Goal: Understand process/instructions

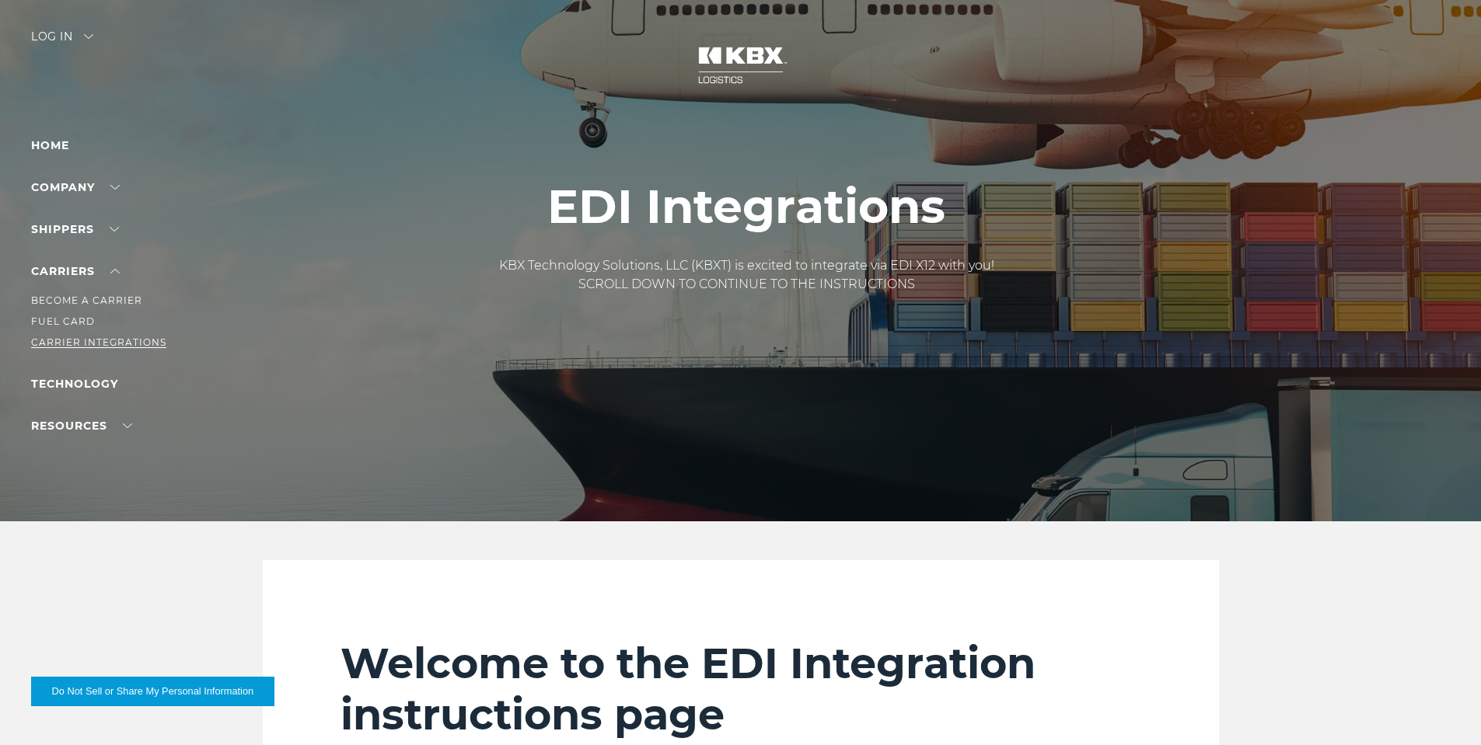
click at [82, 337] on link "Carrier Integrations" at bounding box center [98, 343] width 135 height 12
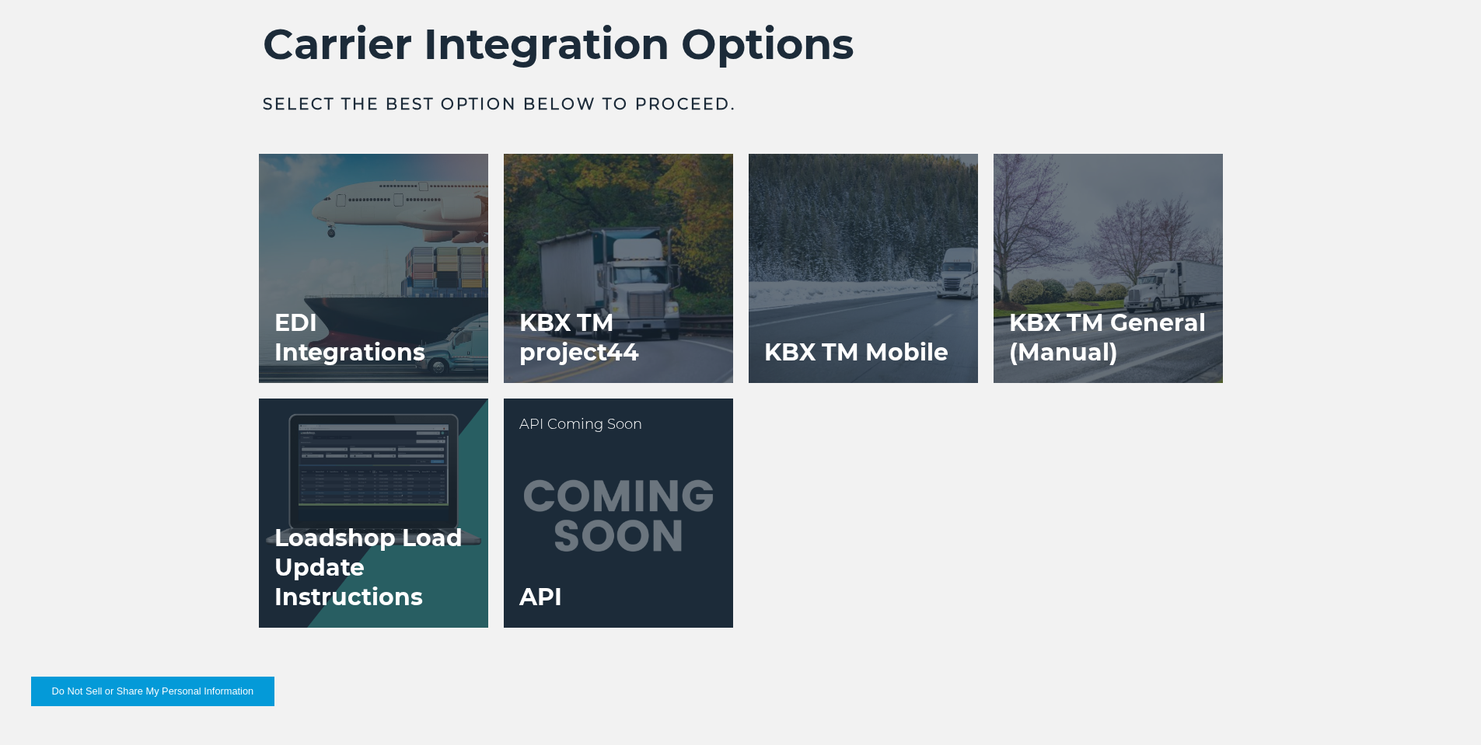
scroll to position [3186, 0]
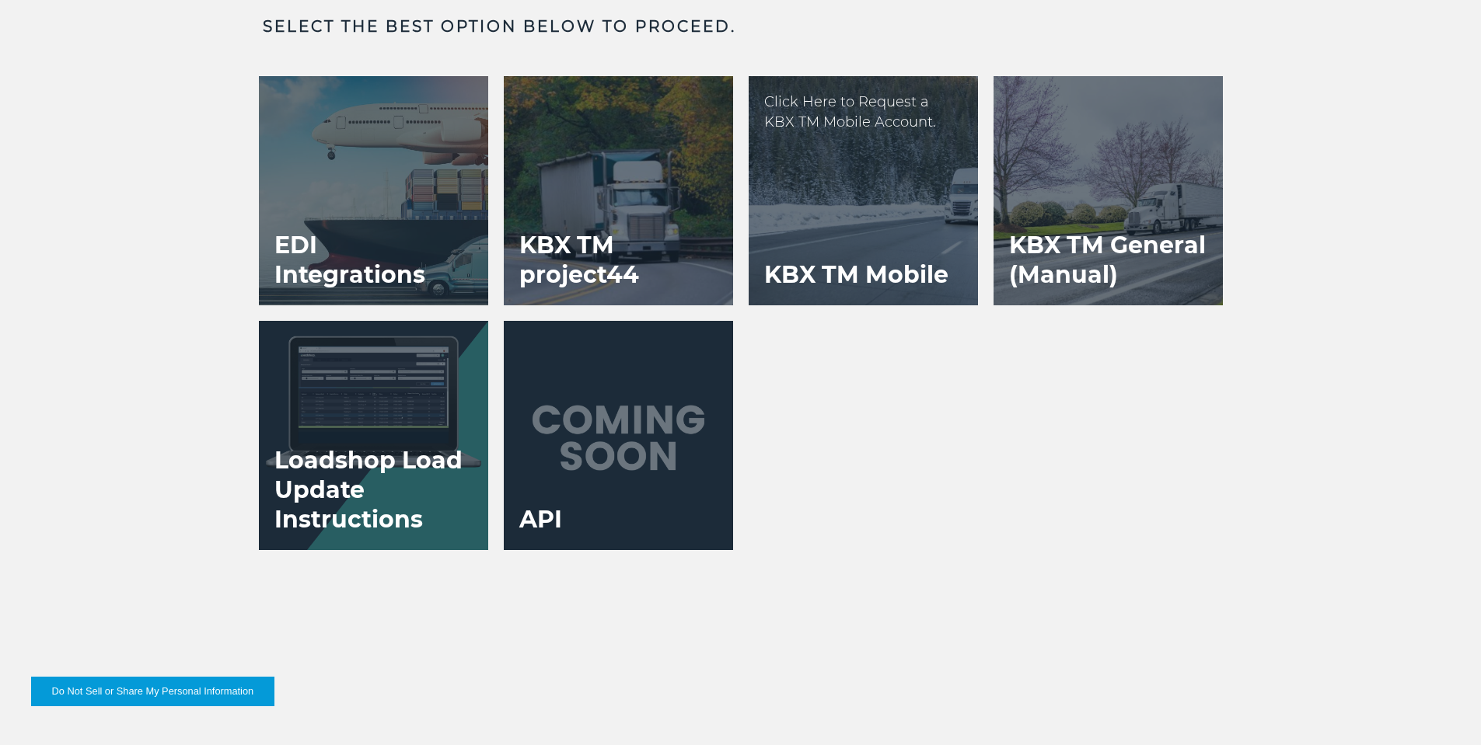
click at [808, 243] on div at bounding box center [862, 190] width 229 height 229
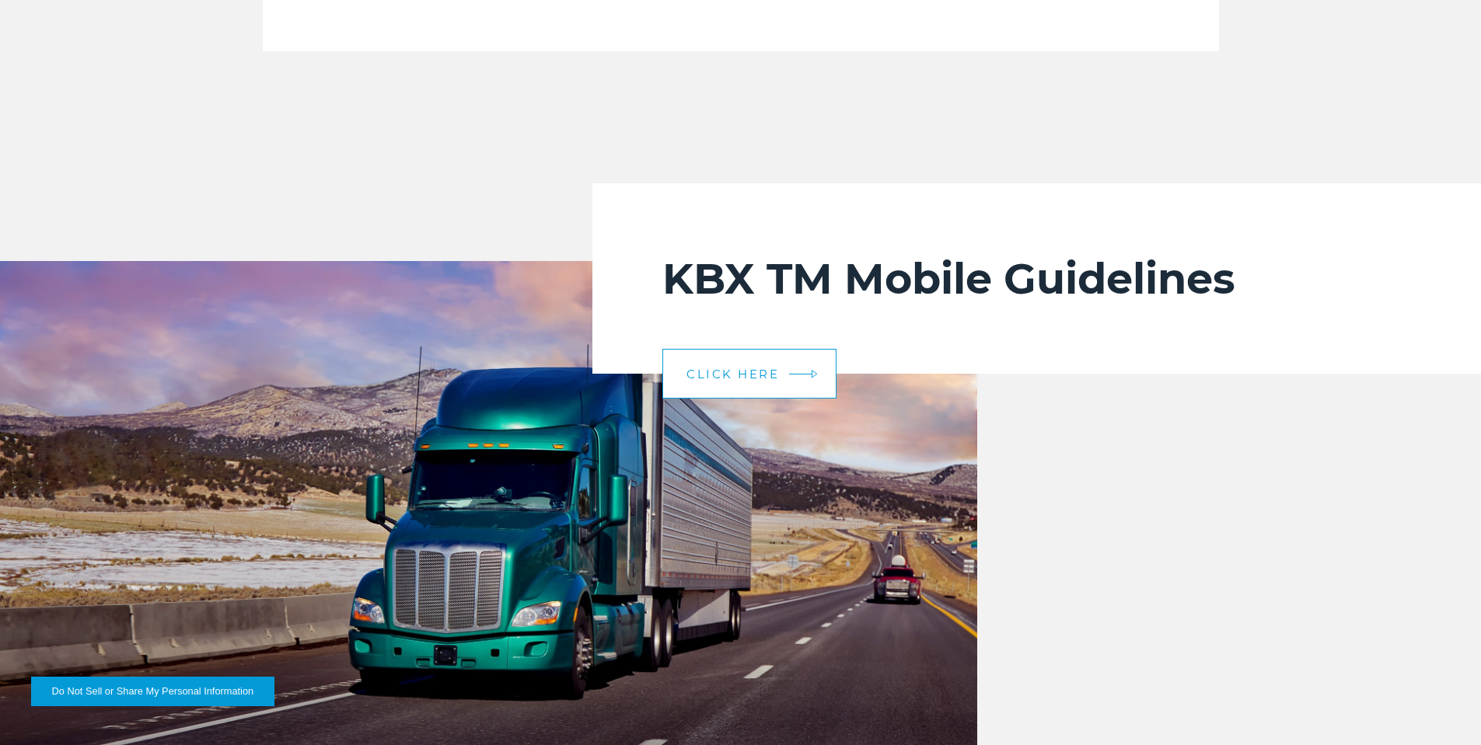
scroll to position [3186, 0]
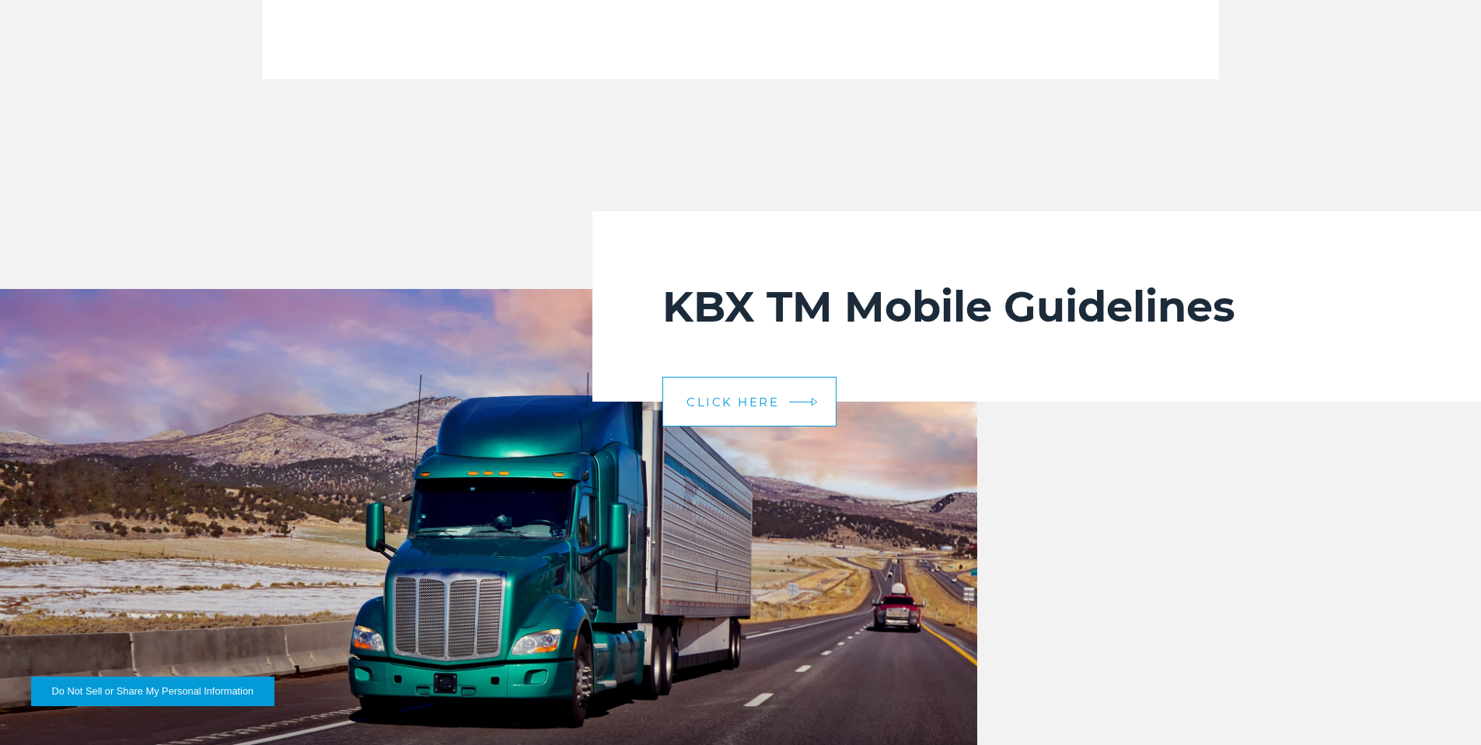
click at [737, 388] on link "CLICK HERE" at bounding box center [749, 402] width 174 height 50
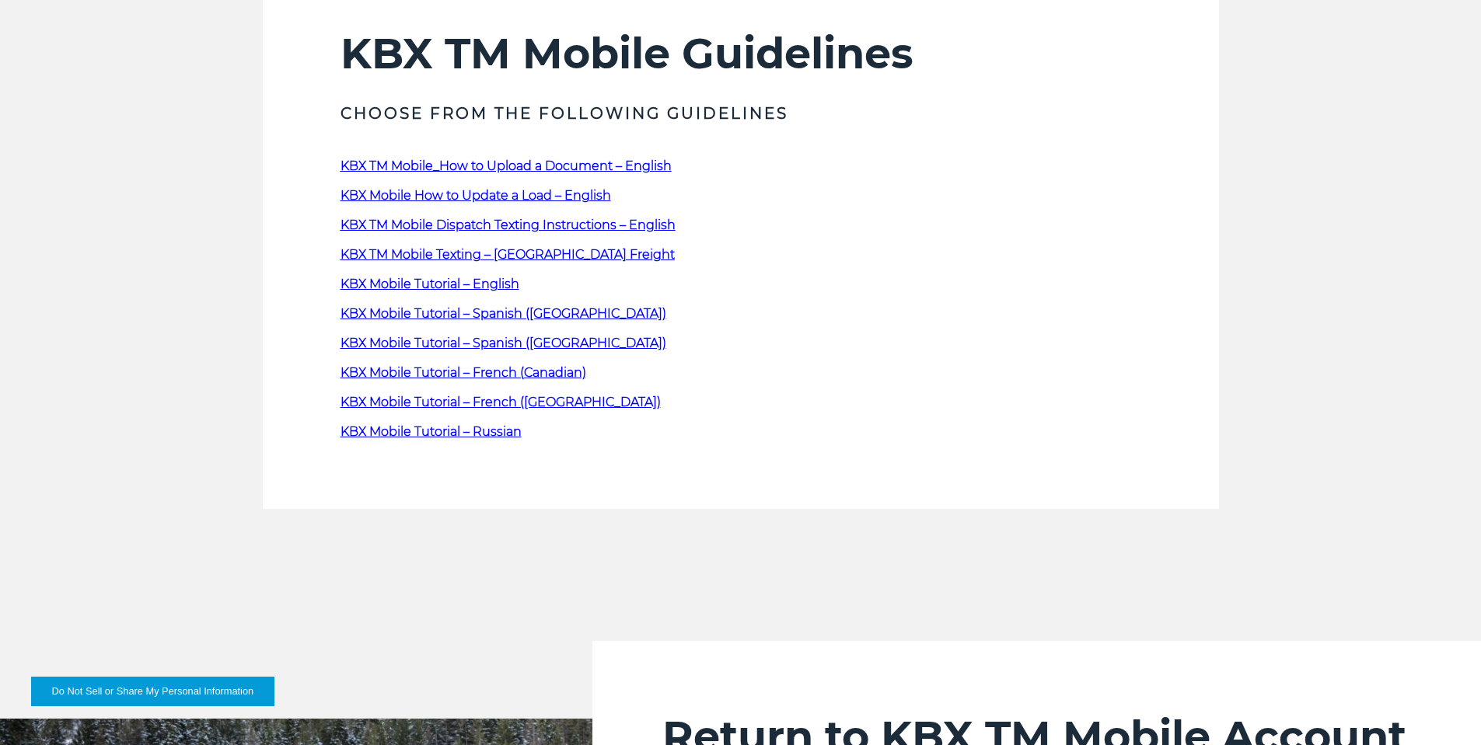
scroll to position [699, 0]
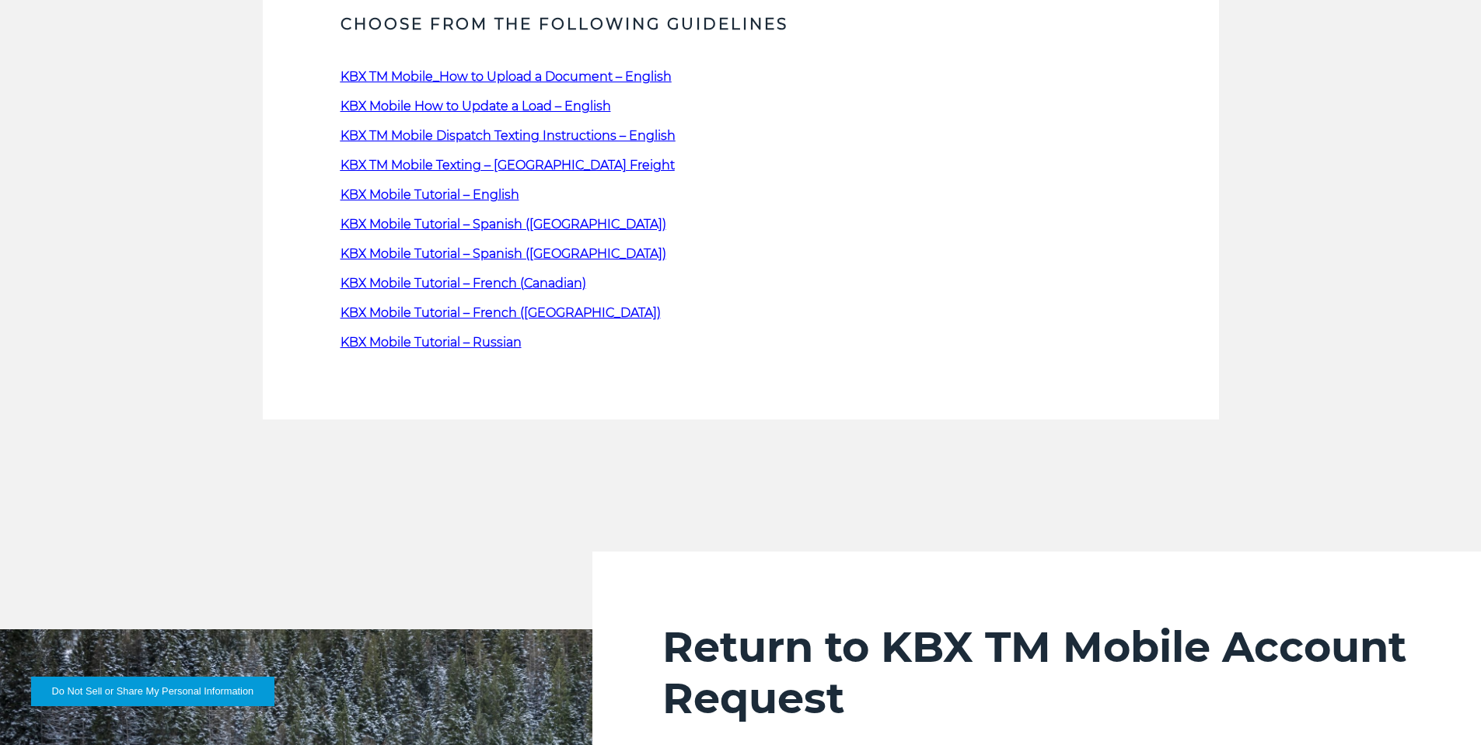
click at [499, 107] on span "KBX Mobile How to Update a Load – English" at bounding box center [475, 106] width 270 height 15
click at [514, 104] on span "KBX Mobile How to Update a Load – English" at bounding box center [475, 106] width 270 height 15
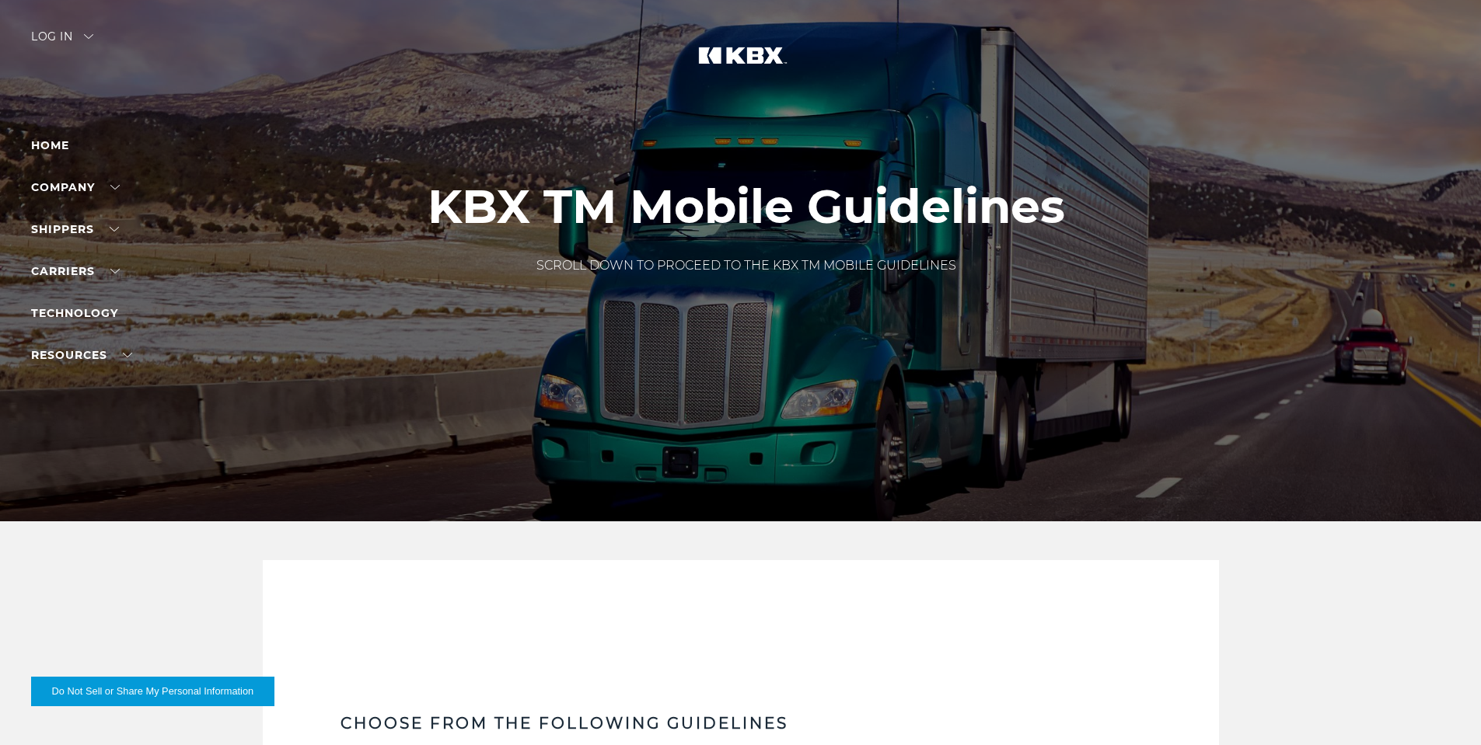
scroll to position [699, 0]
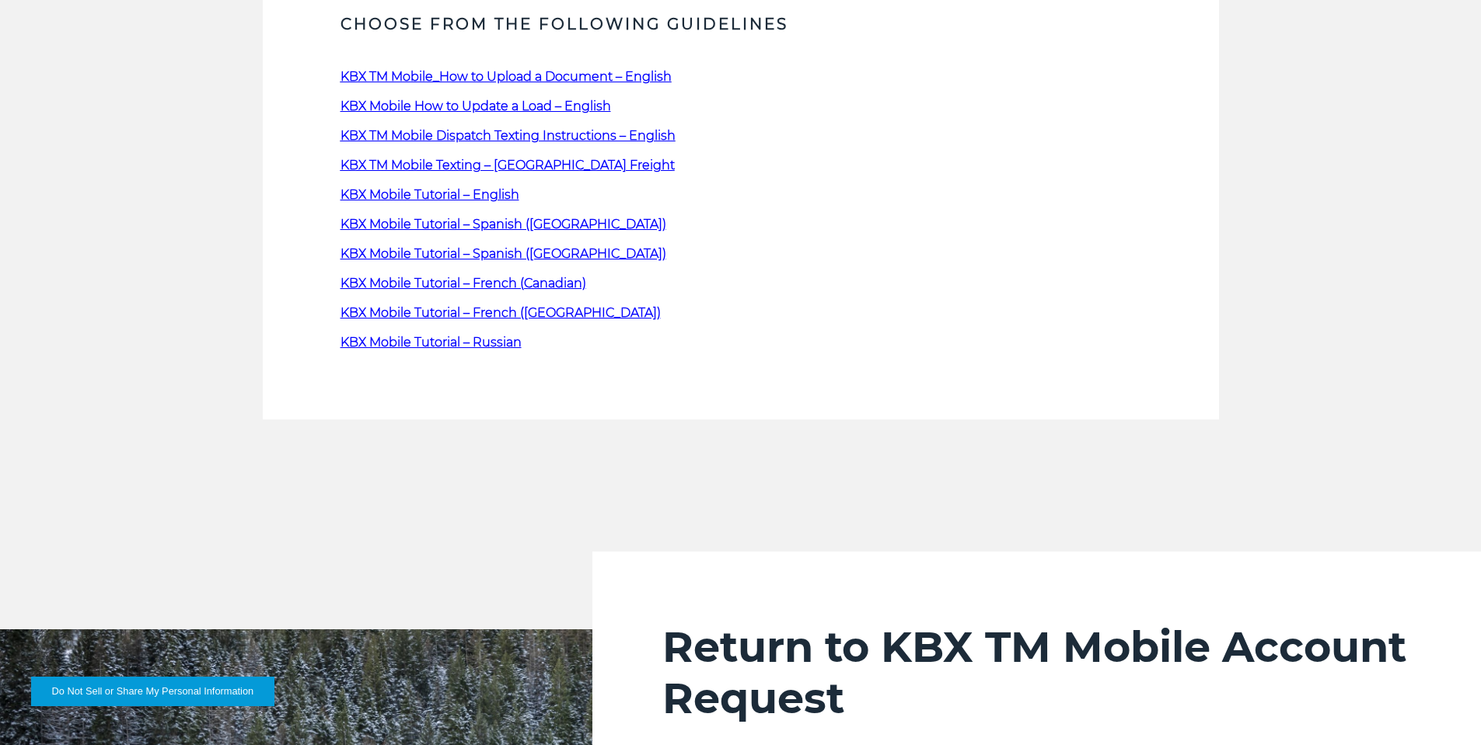
click at [525, 73] on link "KBX TM Mobile_How to Upload a Document – English" at bounding box center [505, 76] width 331 height 15
